Goal: Task Accomplishment & Management: Complete application form

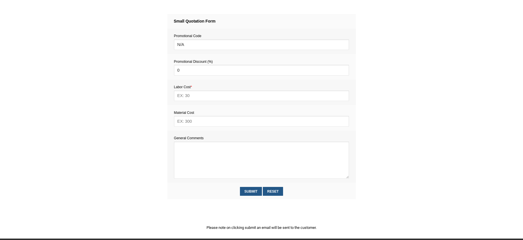
scroll to position [269, 0]
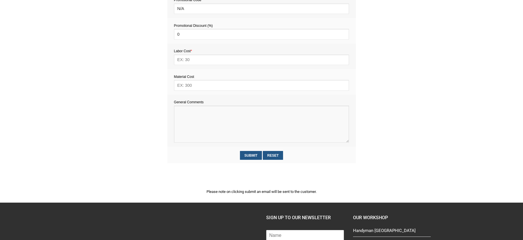
click at [193, 118] on textarea at bounding box center [261, 124] width 175 height 37
paste textarea "Estimate provision for a professional handyman (service call out and labour) to…"
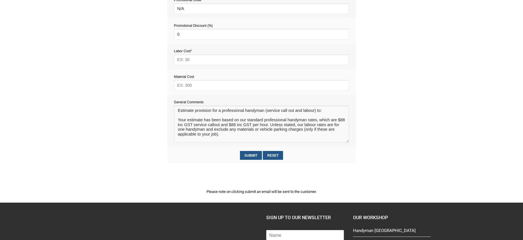
scroll to position [4, 0]
click at [187, 110] on textarea at bounding box center [261, 124] width 175 height 37
click at [187, 112] on textarea at bounding box center [261, 124] width 175 height 37
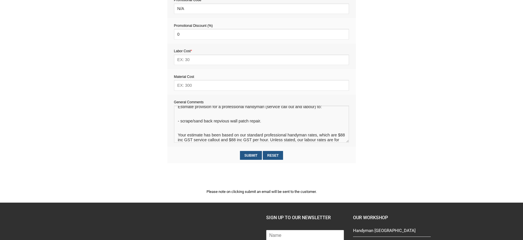
click at [216, 123] on textarea at bounding box center [261, 124] width 175 height 37
click at [219, 123] on textarea at bounding box center [261, 124] width 175 height 37
click at [206, 127] on textarea at bounding box center [261, 124] width 175 height 37
click at [199, 128] on textarea at bounding box center [261, 124] width 175 height 37
click at [205, 127] on textarea at bounding box center [261, 124] width 175 height 37
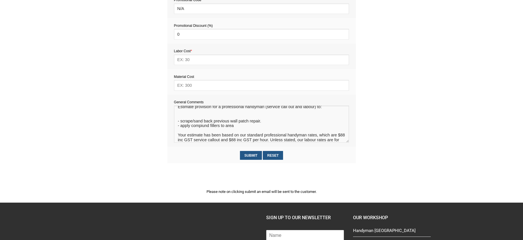
drag, startPoint x: 236, startPoint y: 126, endPoint x: 180, endPoint y: 128, distance: 55.4
click at [180, 128] on textarea at bounding box center [261, 124] width 175 height 37
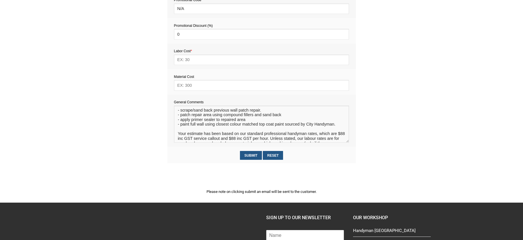
scroll to position [15, 0]
click at [336, 125] on textarea at bounding box center [261, 124] width 175 height 37
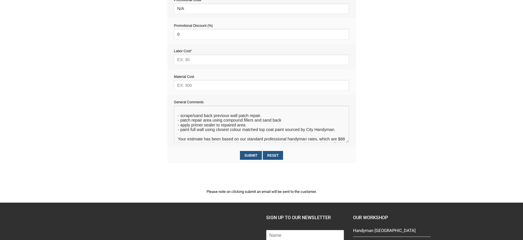
scroll to position [0, 0]
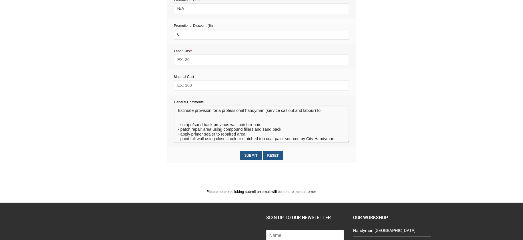
click at [241, 121] on textarea at bounding box center [261, 124] width 175 height 37
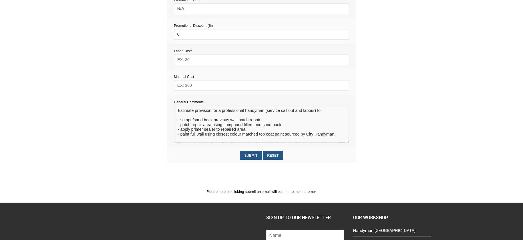
type textarea "Estimate provision for a professional handyman (service call out and labour) to…"
click at [196, 87] on input "text" at bounding box center [261, 85] width 175 height 11
click at [200, 84] on input "text" at bounding box center [261, 85] width 175 height 11
type input "100"
click at [190, 62] on input "text" at bounding box center [261, 60] width 175 height 11
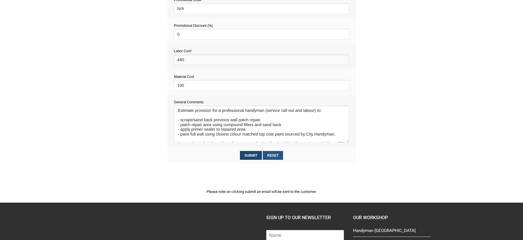
type input "440"
click at [252, 157] on input "Submit" at bounding box center [251, 155] width 22 height 9
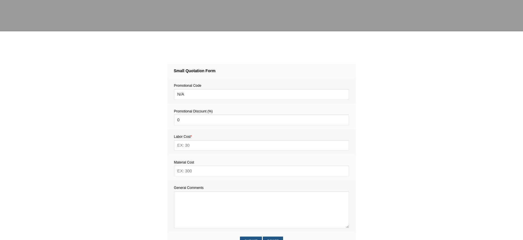
scroll to position [244, 0]
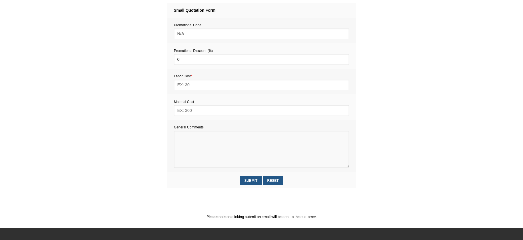
paste textarea "Estimate provision for a professional handyman (service call out and labour) to…"
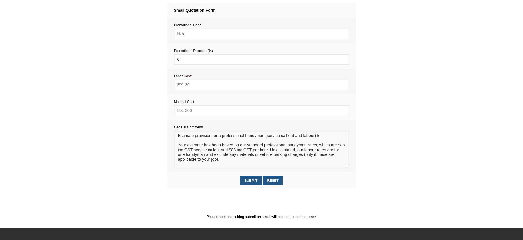
click at [188, 141] on textarea at bounding box center [261, 149] width 175 height 37
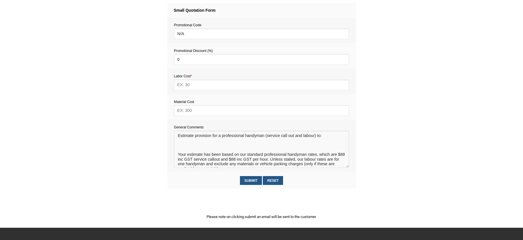
click at [181, 146] on textarea at bounding box center [261, 149] width 175 height 37
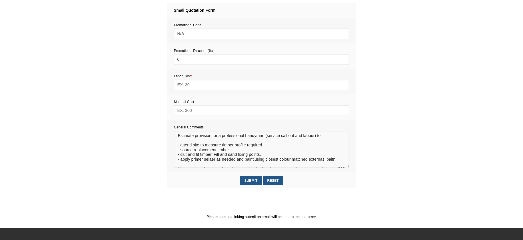
click at [250, 162] on textarea at bounding box center [261, 149] width 175 height 37
click at [253, 161] on textarea at bounding box center [261, 149] width 175 height 37
click at [255, 162] on textarea at bounding box center [261, 149] width 175 height 37
click at [208, 160] on textarea at bounding box center [261, 149] width 175 height 37
click at [211, 161] on textarea at bounding box center [261, 149] width 175 height 37
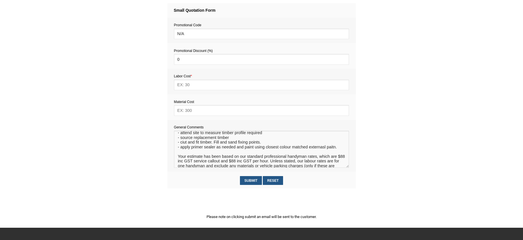
scroll to position [13, 0]
click at [184, 143] on textarea at bounding box center [261, 149] width 175 height 37
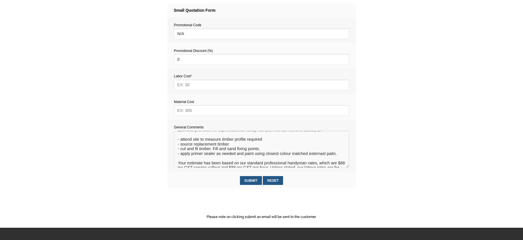
scroll to position [3, 0]
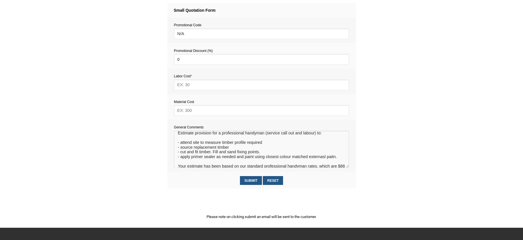
click at [181, 148] on textarea at bounding box center [261, 149] width 175 height 37
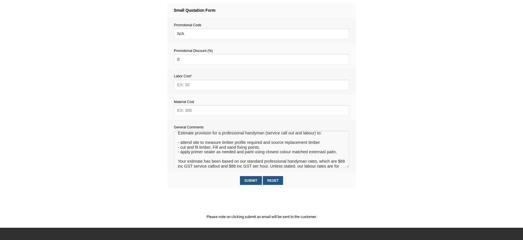
click at [324, 154] on textarea at bounding box center [261, 149] width 175 height 37
click at [313, 159] on textarea at bounding box center [261, 149] width 175 height 37
type textarea "Estimate provision for a professional handyman (service call out and labour) to…"
click at [192, 110] on input "text" at bounding box center [261, 110] width 175 height 11
click at [185, 86] on input "text" at bounding box center [261, 85] width 175 height 11
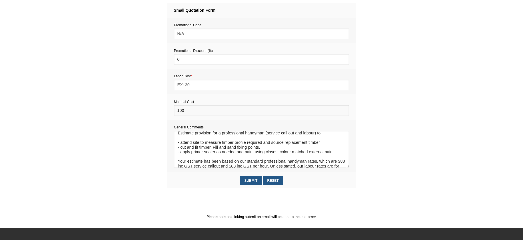
click at [182, 112] on input "100" at bounding box center [261, 110] width 175 height 11
type input "110"
click at [183, 87] on input "text" at bounding box center [261, 85] width 175 height 11
click at [187, 86] on input "text" at bounding box center [261, 85] width 175 height 11
type input "440"
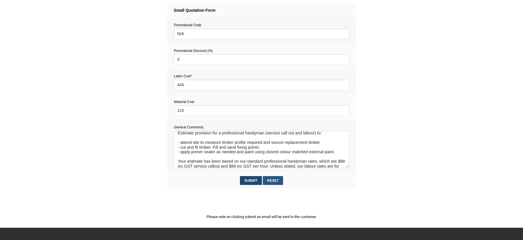
click at [253, 182] on input "Submit" at bounding box center [251, 180] width 22 height 9
